Goal: Information Seeking & Learning: Learn about a topic

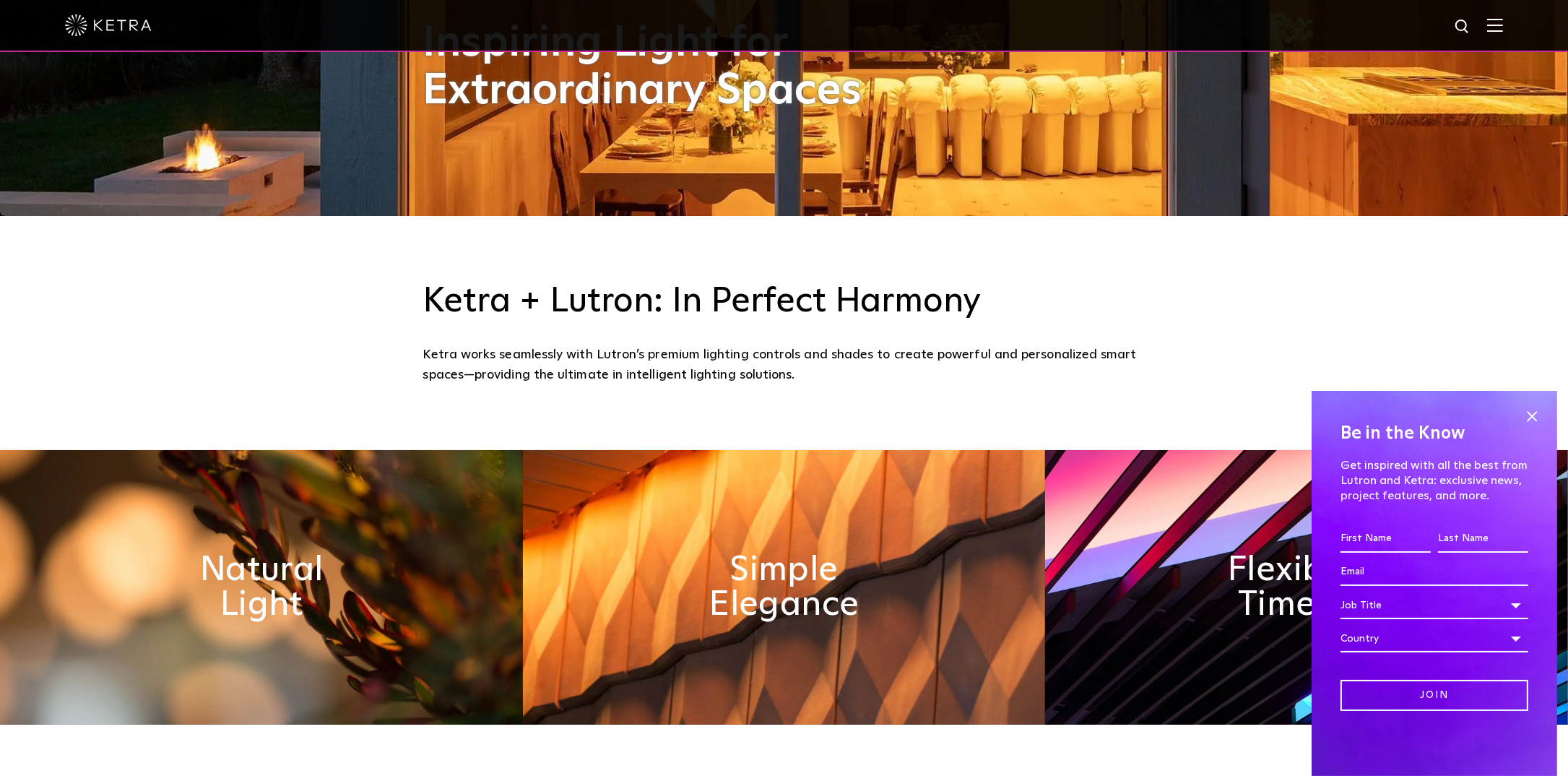
scroll to position [578, 0]
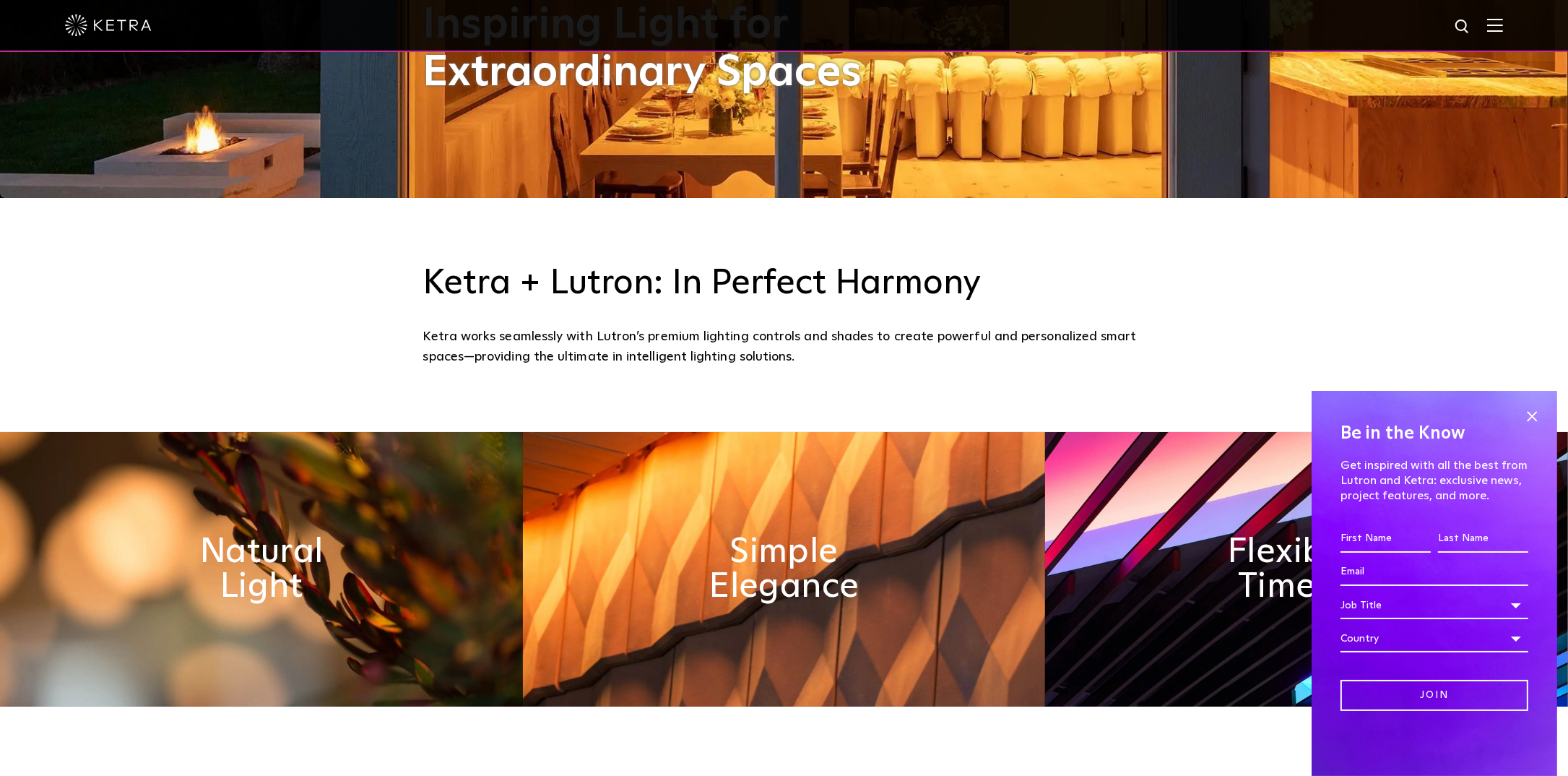
click at [1503, 18] on img at bounding box center [1495, 24] width 16 height 14
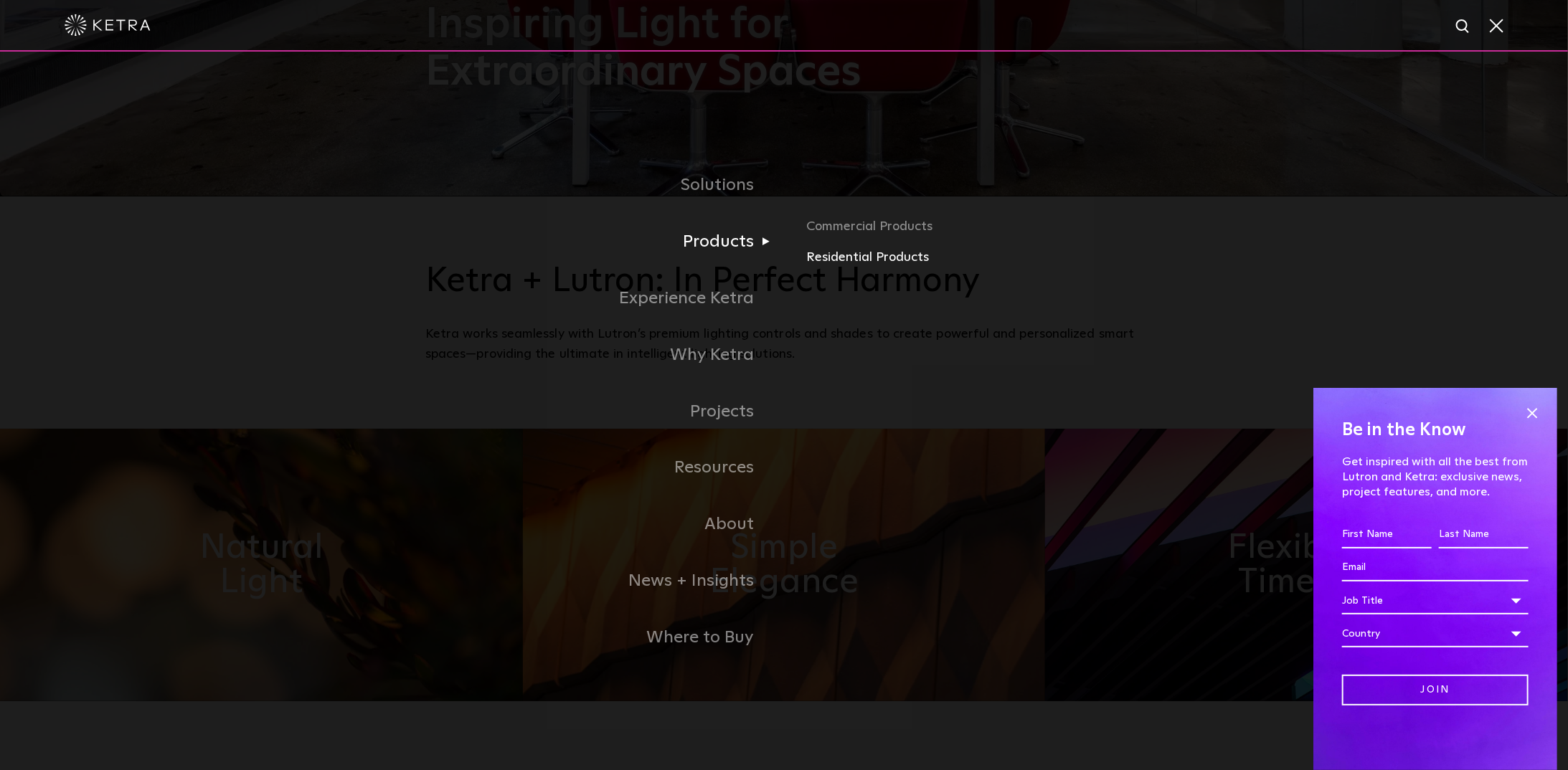
click at [891, 260] on link "Residential Products" at bounding box center [975, 257] width 335 height 21
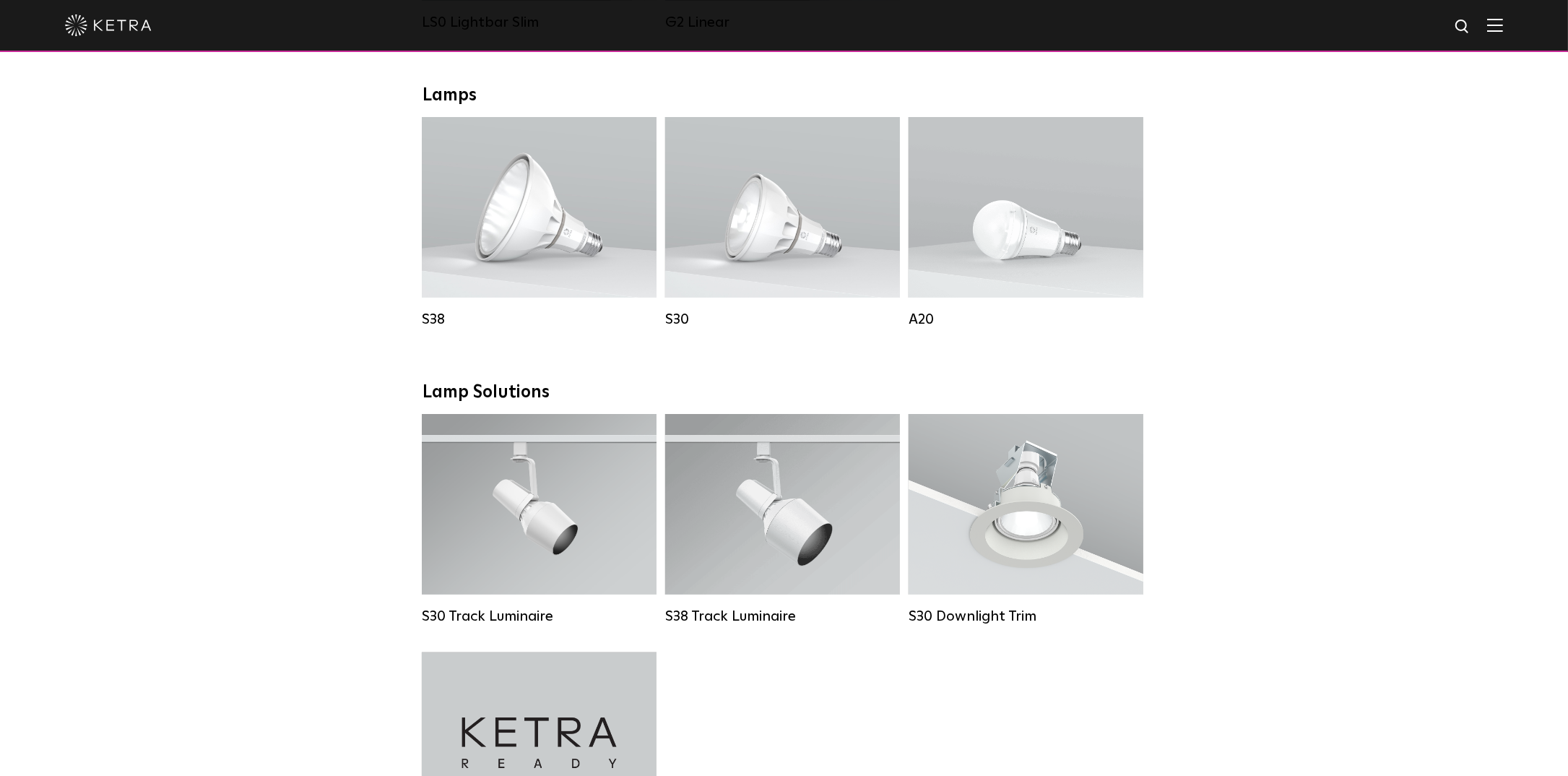
scroll to position [795, 0]
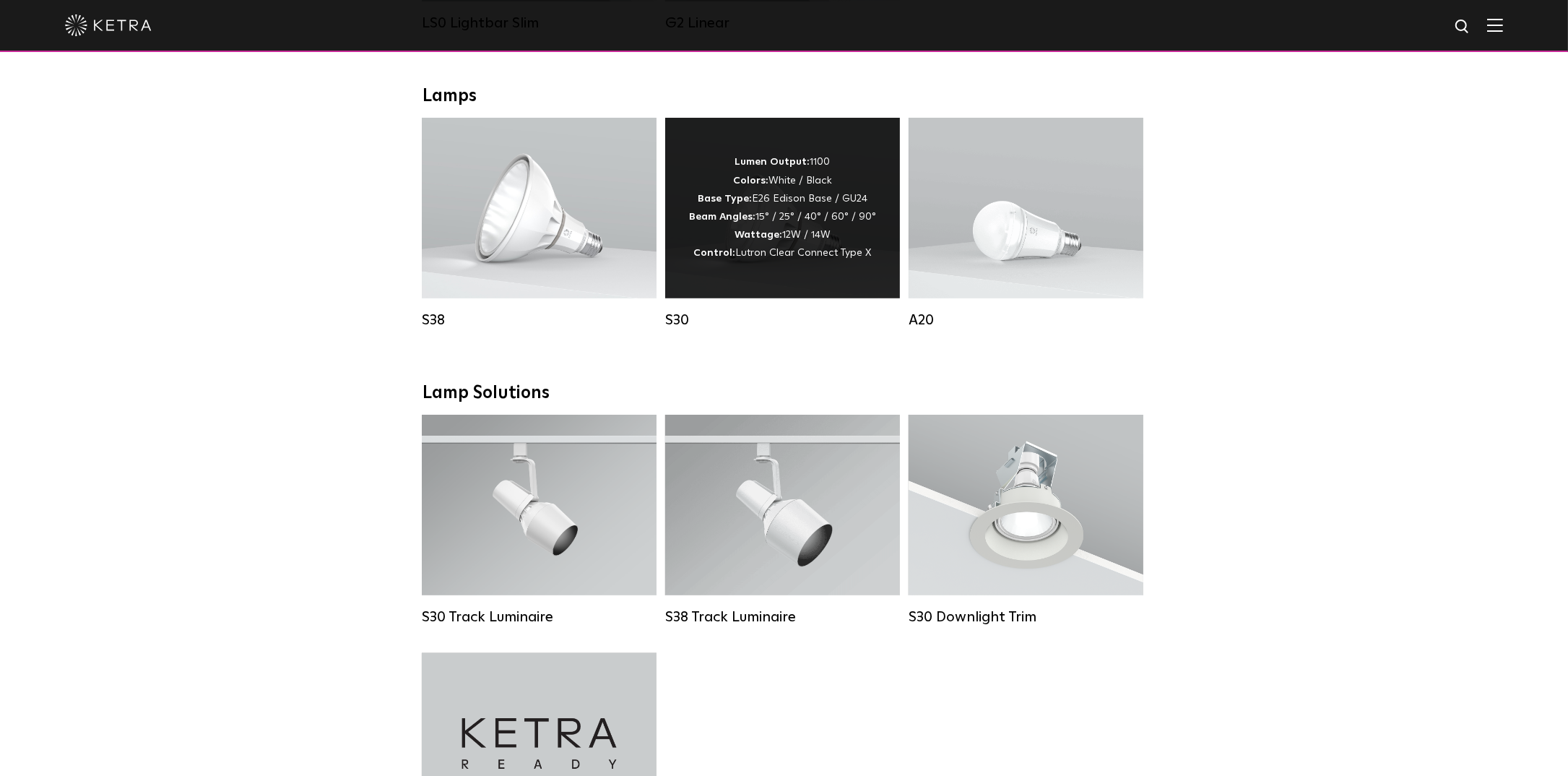
click at [775, 258] on span "Lutron Clear Connect Type X" at bounding box center [804, 253] width 136 height 11
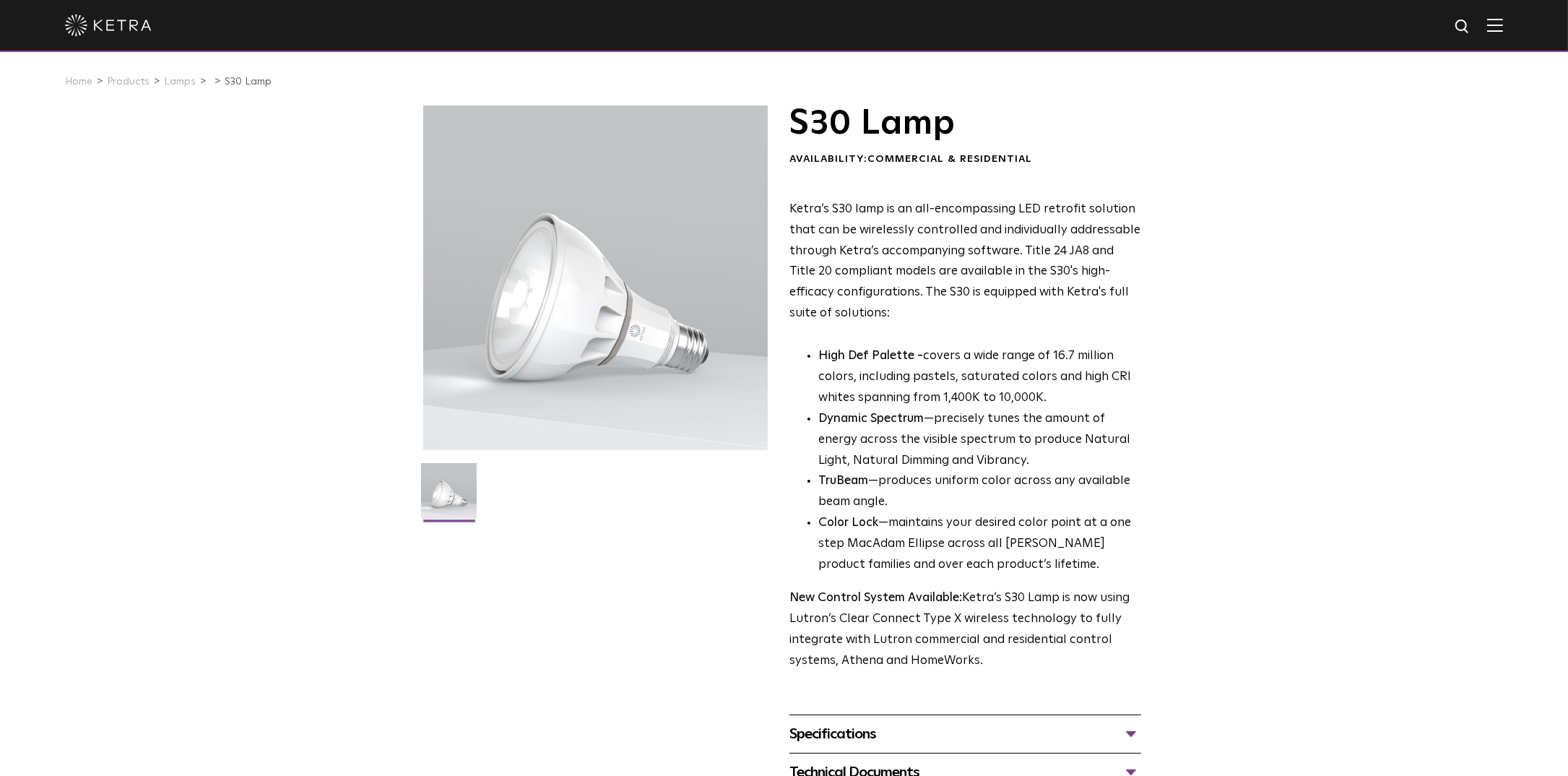
click at [1503, 22] on img at bounding box center [1495, 24] width 16 height 14
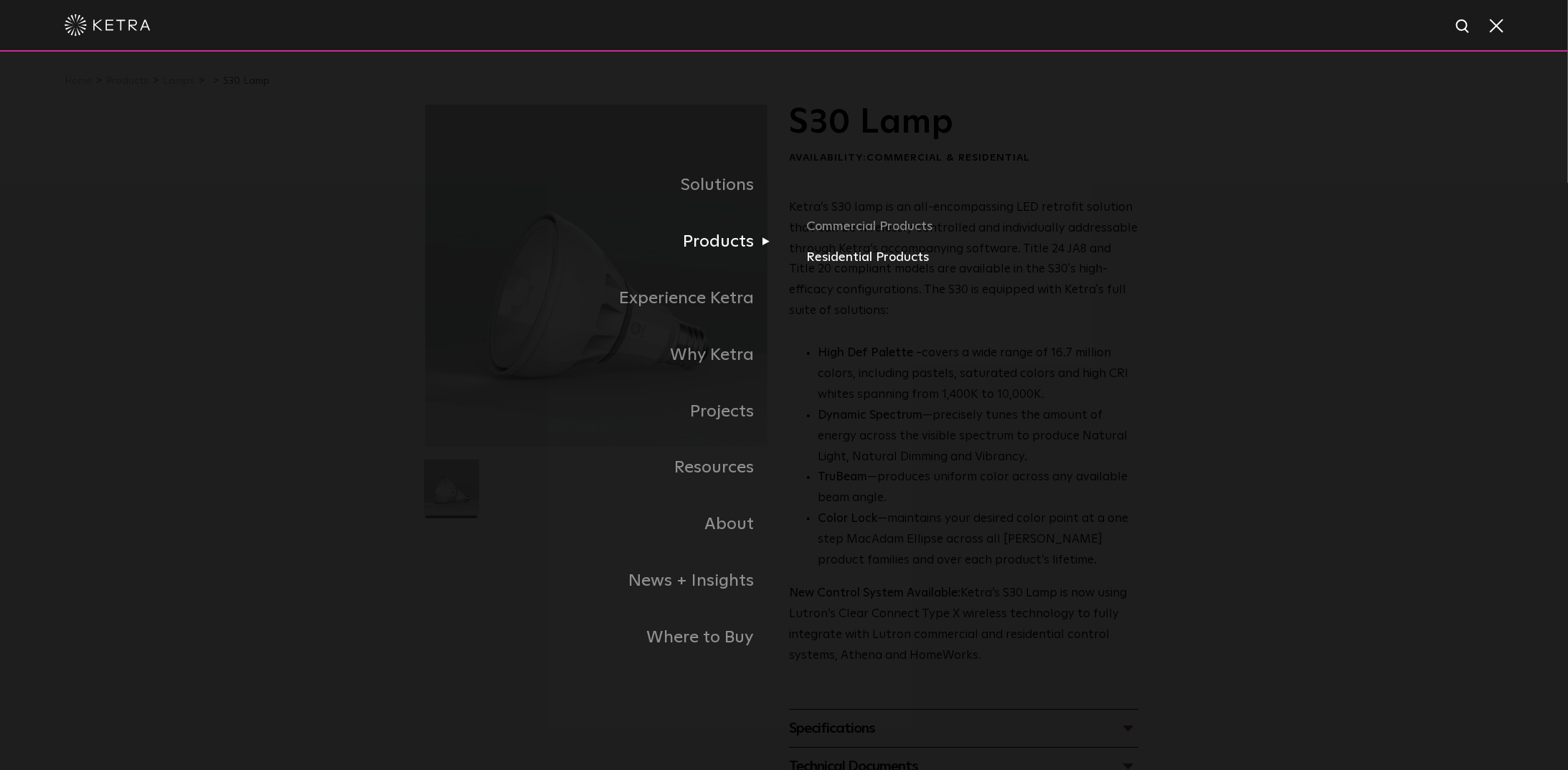
click at [894, 257] on link "Residential Products" at bounding box center [975, 257] width 335 height 21
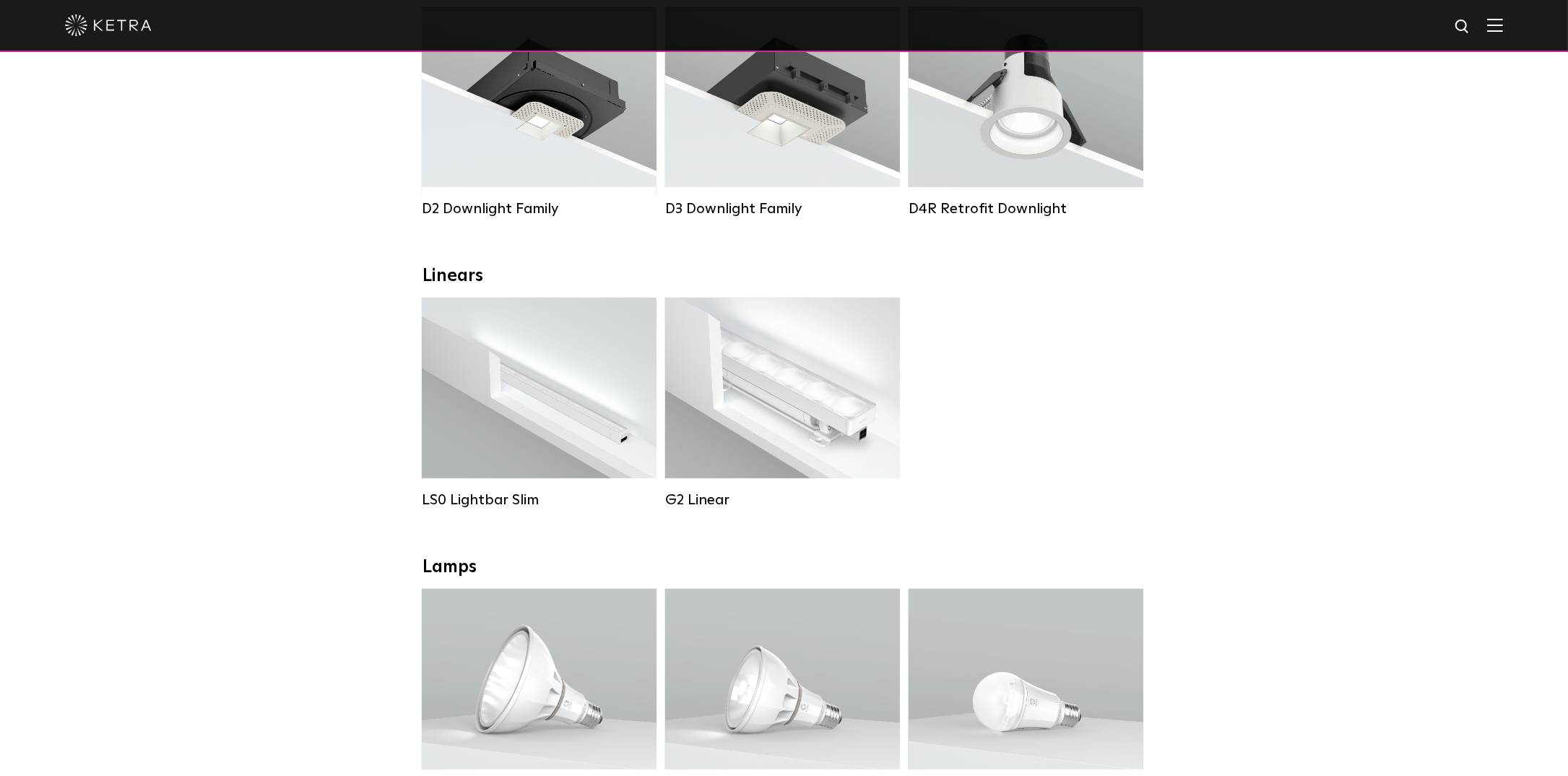
scroll to position [361, 0]
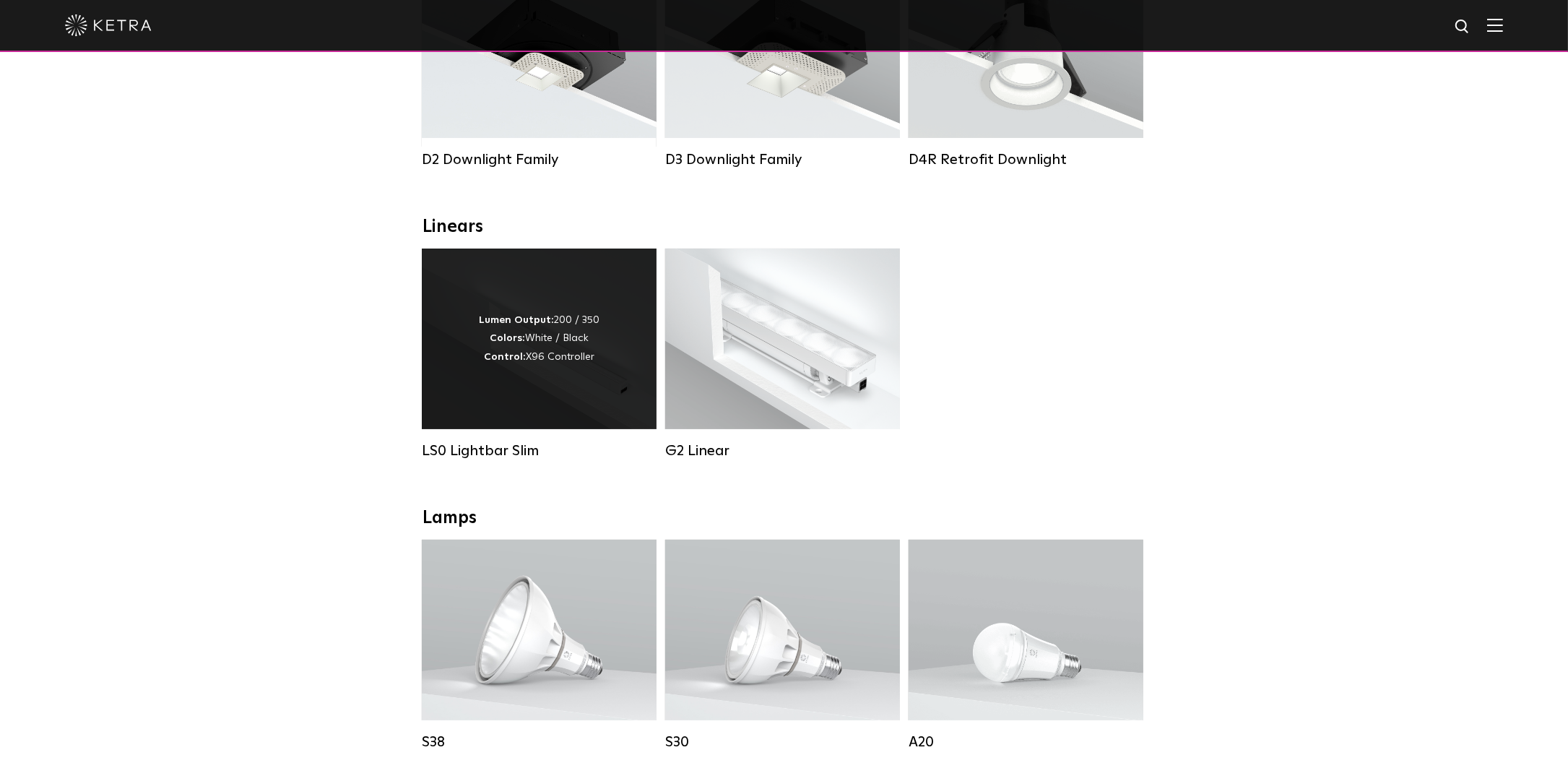
click at [523, 379] on div "Lumen Output: 200 / 350 Colors: White / Black Control: X96 Controller" at bounding box center [539, 340] width 235 height 181
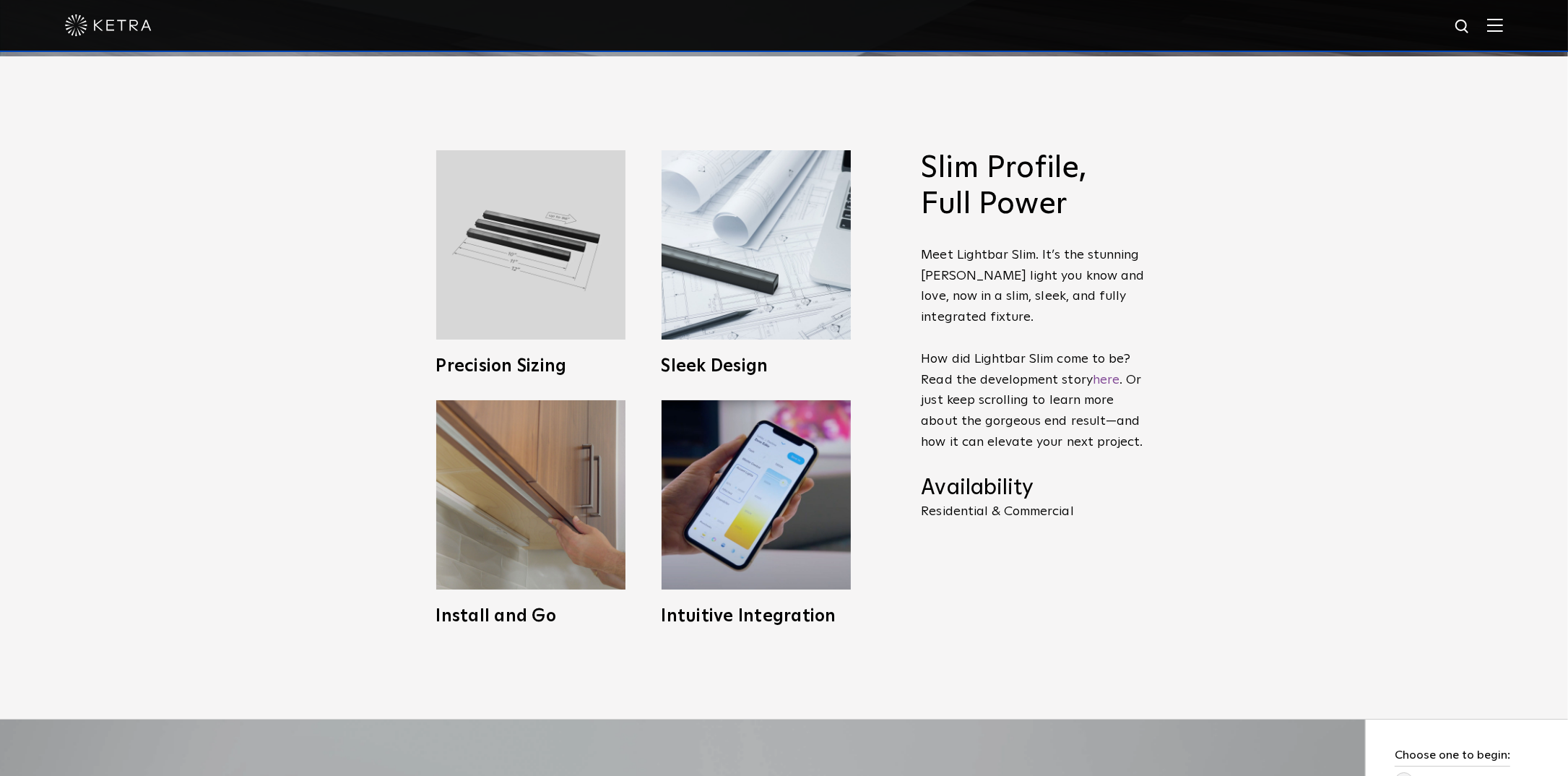
scroll to position [723, 0]
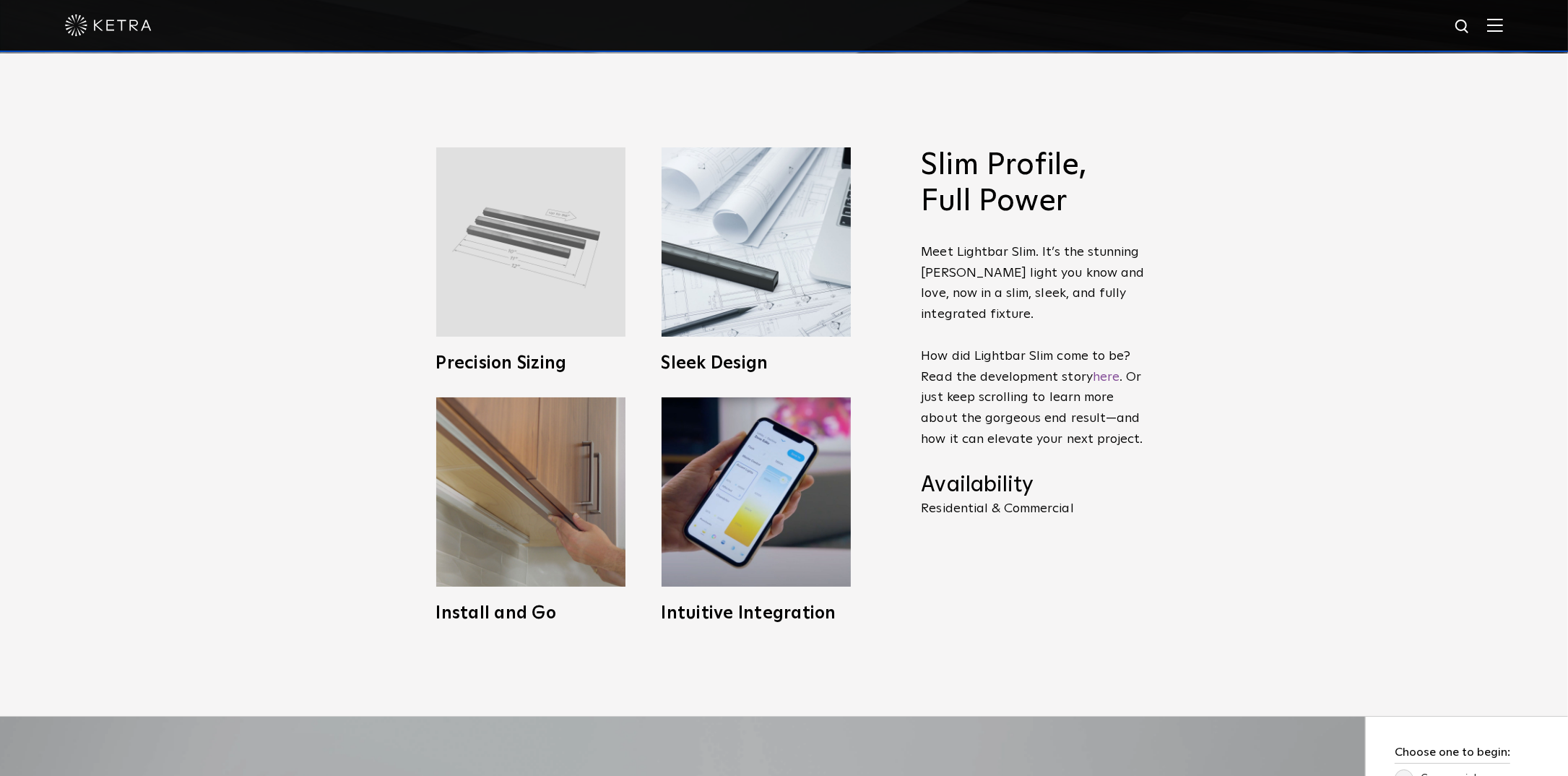
click at [510, 283] on img at bounding box center [531, 242] width 189 height 189
